Goal: Task Accomplishment & Management: Use online tool/utility

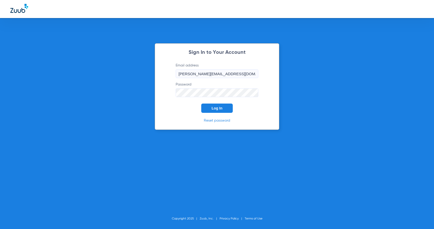
click at [215, 107] on span "Log In" at bounding box center [216, 108] width 11 height 4
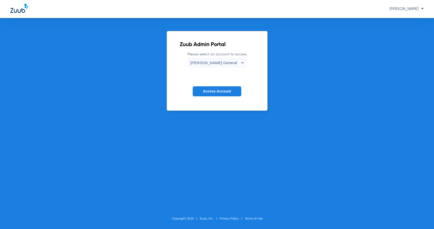
click at [206, 64] on span "[PERSON_NAME] General" at bounding box center [213, 63] width 47 height 4
click at [206, 64] on div at bounding box center [217, 114] width 434 height 229
click at [211, 93] on span "Access Account" at bounding box center [217, 91] width 28 height 4
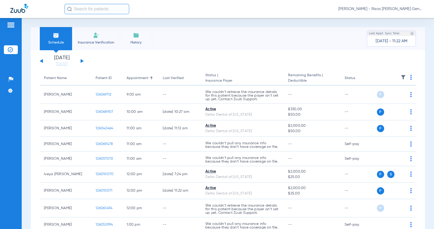
click at [80, 60] on div "[DATE] [DATE] [DATE] [DATE] [DATE] [DATE] [DATE] [DATE] [DATE] [DATE] [DATE] [D…" at bounding box center [62, 60] width 44 height 11
click at [83, 61] on button at bounding box center [82, 61] width 3 height 4
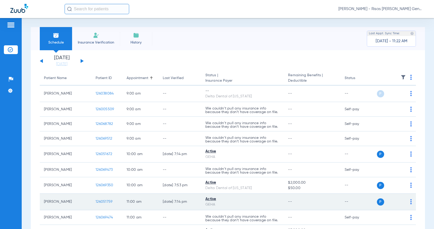
click at [408, 204] on td "P S" at bounding box center [395, 202] width 41 height 17
click at [410, 203] on img at bounding box center [411, 202] width 2 height 5
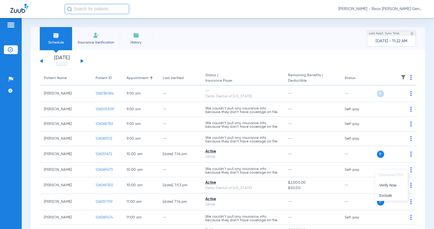
click at [101, 201] on div at bounding box center [217, 114] width 434 height 229
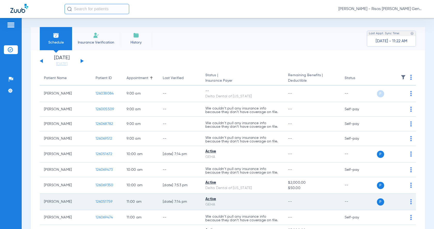
click at [208, 200] on div "Active" at bounding box center [242, 199] width 74 height 5
click at [244, 200] on div "Active" at bounding box center [242, 199] width 74 height 5
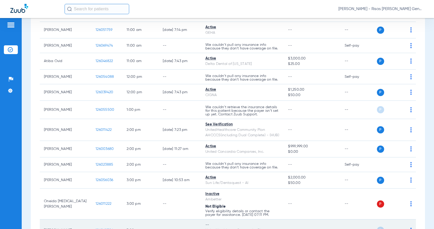
scroll to position [129, 0]
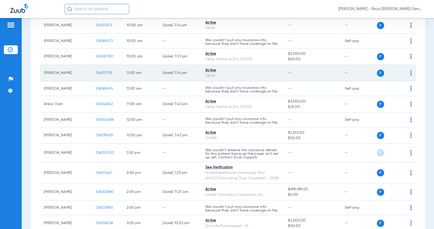
click at [377, 73] on span "P" at bounding box center [380, 73] width 7 height 7
drag, startPoint x: 410, startPoint y: 74, endPoint x: 408, endPoint y: 73, distance: 3.2
click at [411, 74] on td "P S" at bounding box center [395, 73] width 41 height 17
click at [410, 72] on img at bounding box center [411, 72] width 2 height 5
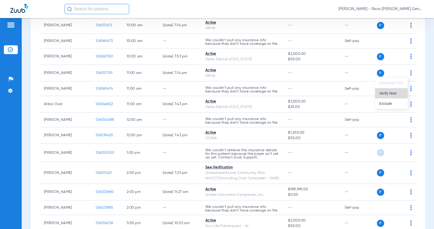
click at [396, 95] on button "Verify Now" at bounding box center [391, 93] width 33 height 10
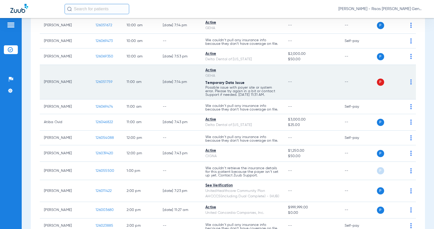
click at [410, 82] on img at bounding box center [411, 81] width 2 height 5
